Goal: Information Seeking & Learning: Learn about a topic

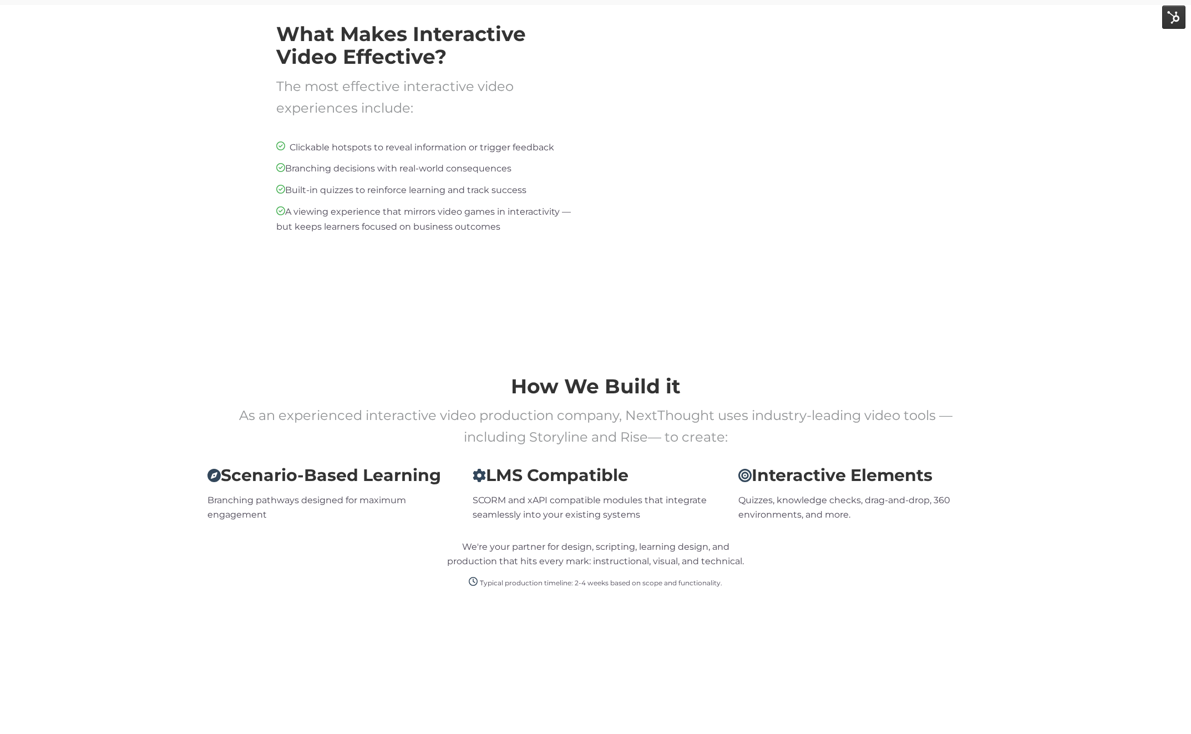
scroll to position [1935, 0]
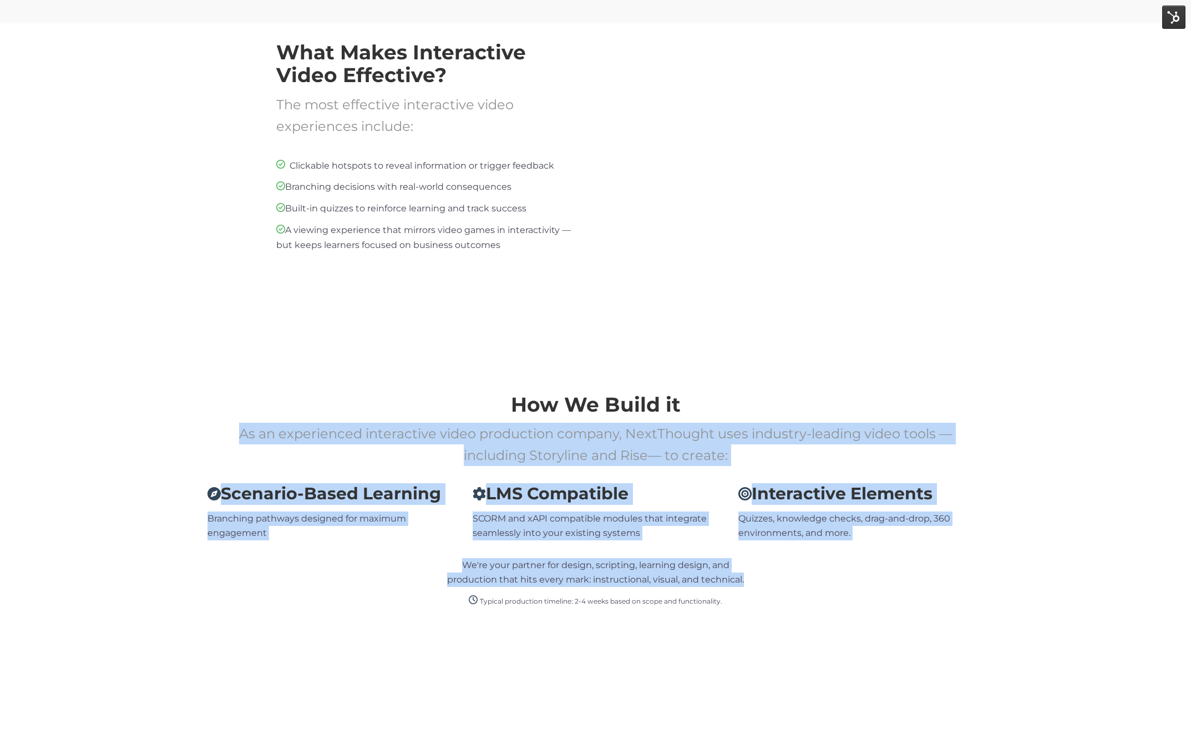
drag, startPoint x: 211, startPoint y: 428, endPoint x: 885, endPoint y: 592, distance: 693.4
click at [885, 592] on div "How We Build it As an experienced interactive video production company, NextTho…" at bounding box center [595, 501] width 1191 height 370
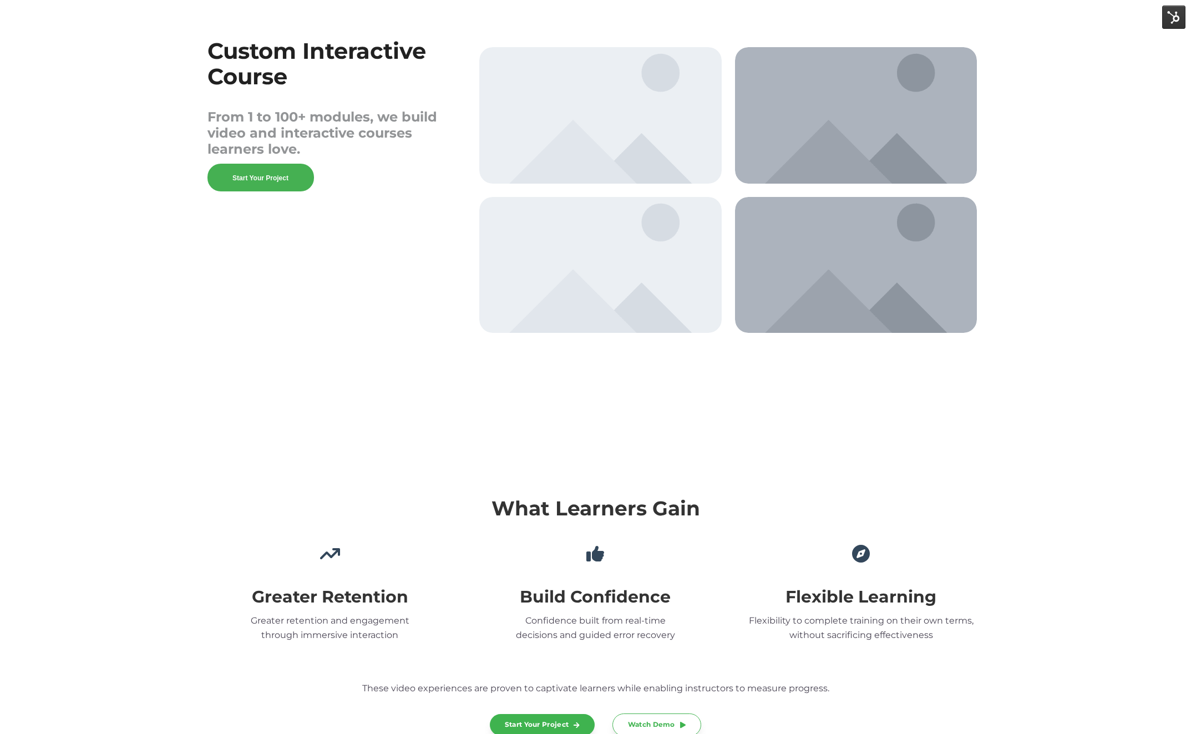
scroll to position [2740, 0]
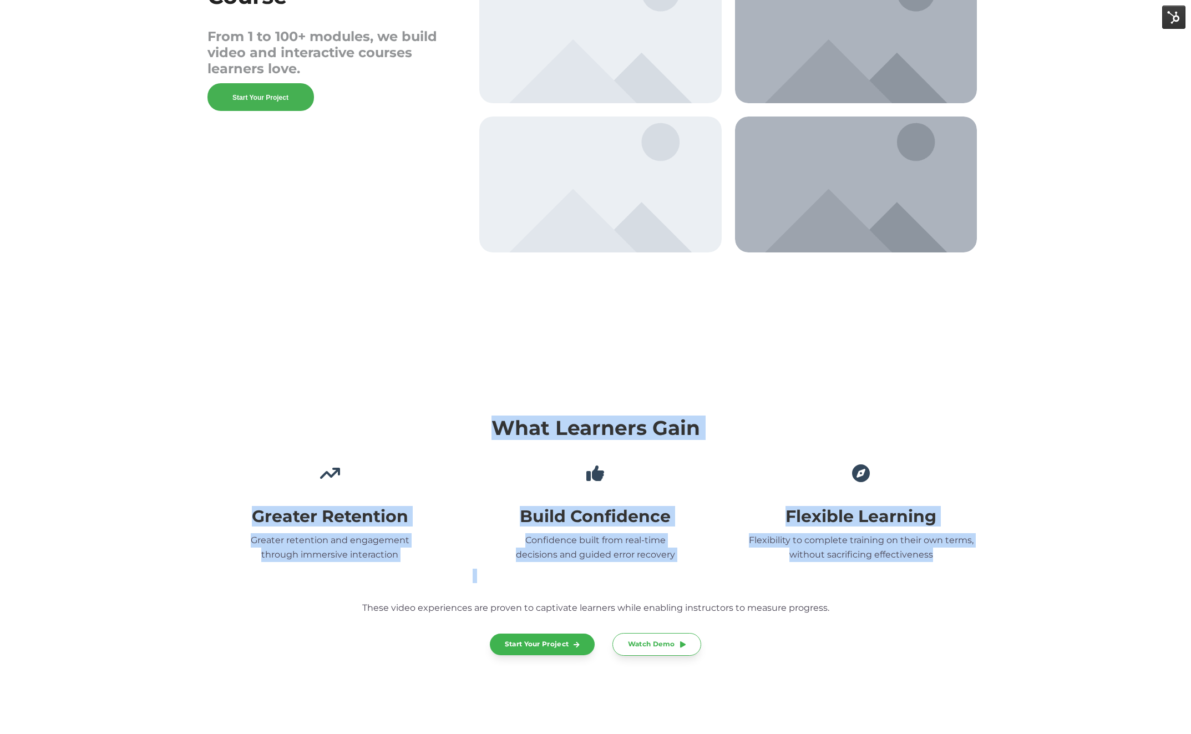
drag, startPoint x: 468, startPoint y: 434, endPoint x: 854, endPoint y: 591, distance: 416.4
click at [854, 591] on div "What Learners Gain Greater Retention Greater retention and engagement through i…" at bounding box center [595, 527] width 776 height 257
click at [667, 540] on p "Confidence built from real-time decisions and guided error recovery" at bounding box center [596, 547] width 246 height 29
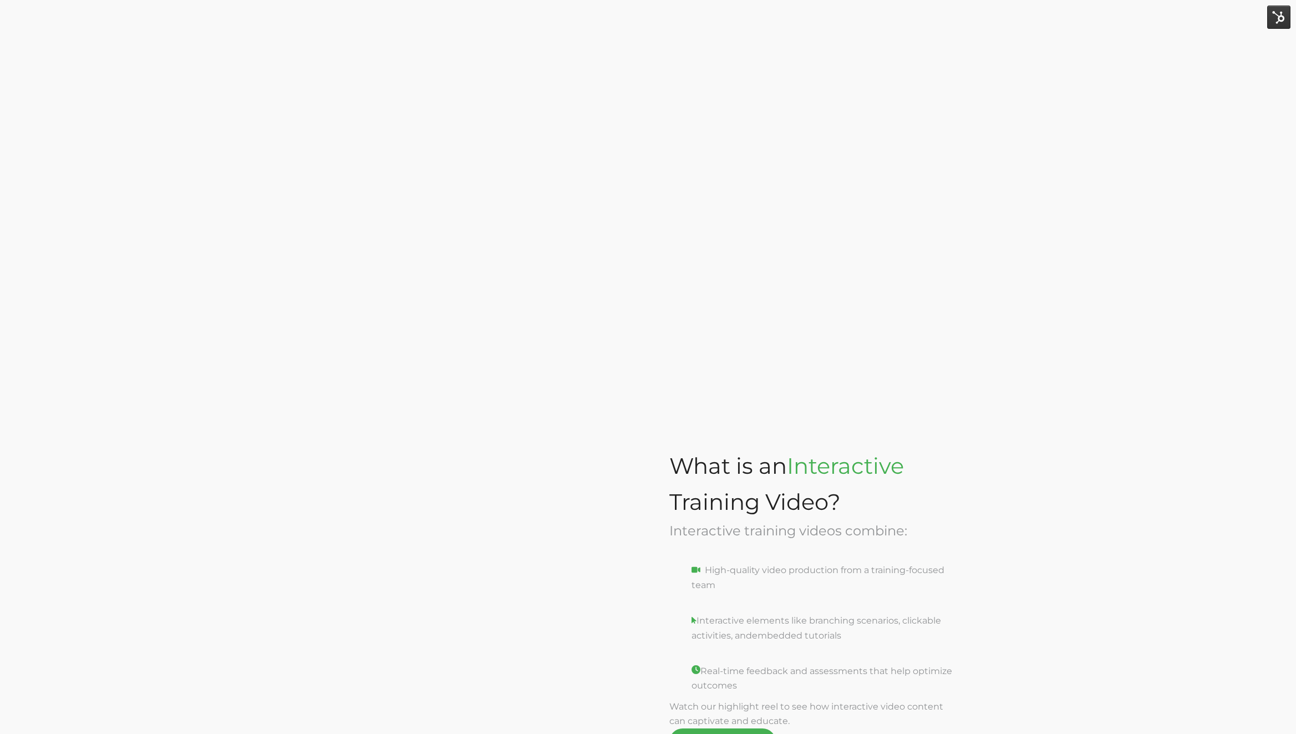
scroll to position [1222, 0]
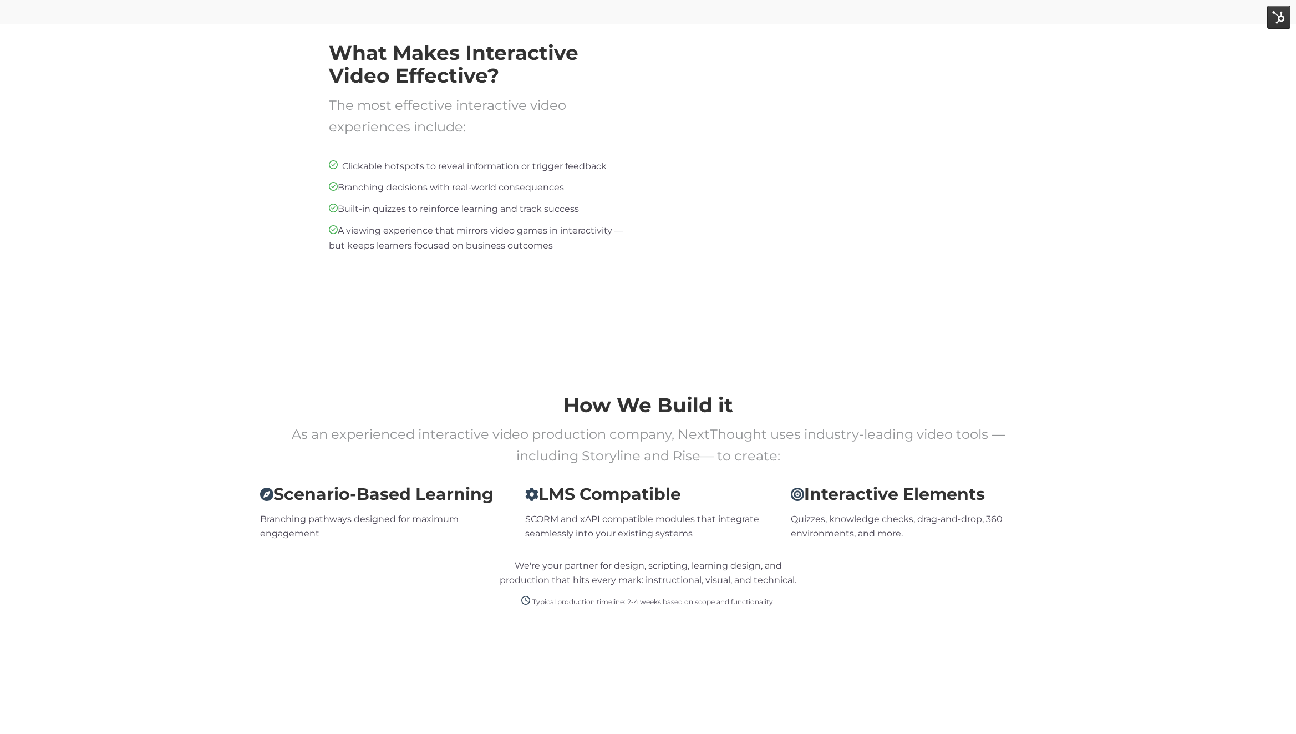
scroll to position [2690, 0]
